Goal: Navigation & Orientation: Find specific page/section

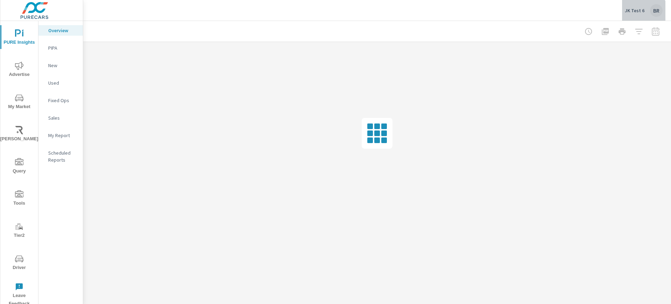
click at [642, 13] on div "JK Test 6 BR" at bounding box center [644, 10] width 38 height 13
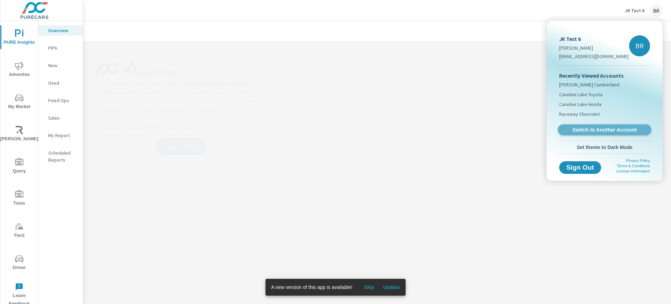
click at [599, 130] on span "Switch to Another Account" at bounding box center [605, 130] width 86 height 7
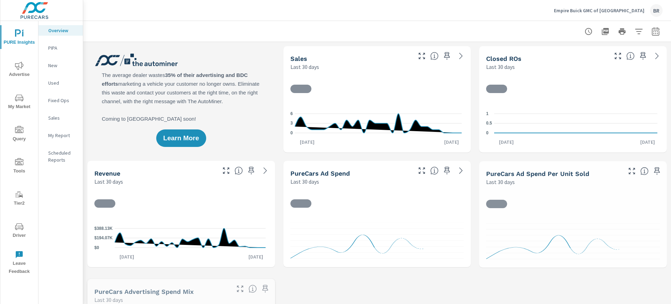
scroll to position [0, 0]
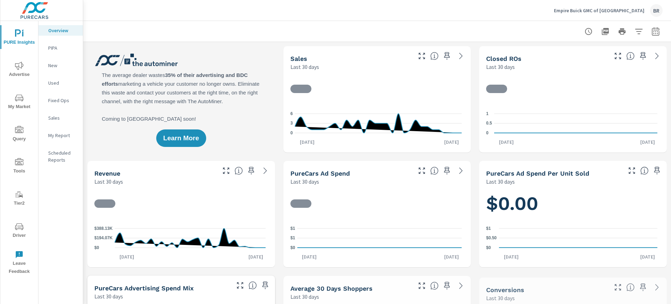
click at [18, 101] on icon "nav menu" at bounding box center [19, 98] width 8 height 8
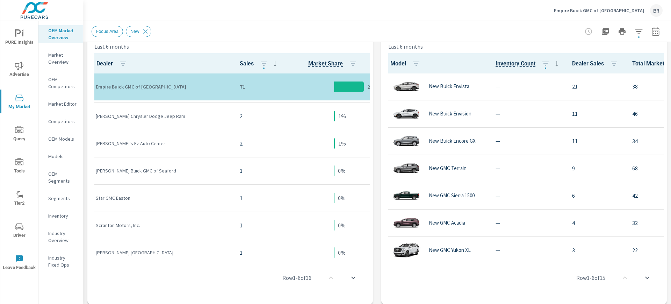
scroll to position [481, 0]
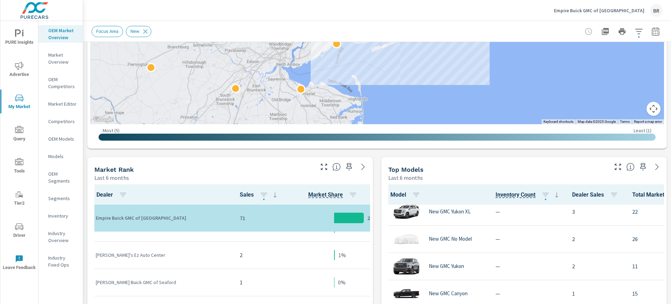
scroll to position [175, 0]
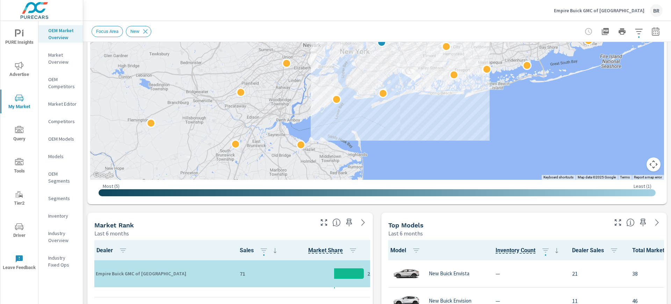
scroll to position [146, 0]
